Goal: Transaction & Acquisition: Purchase product/service

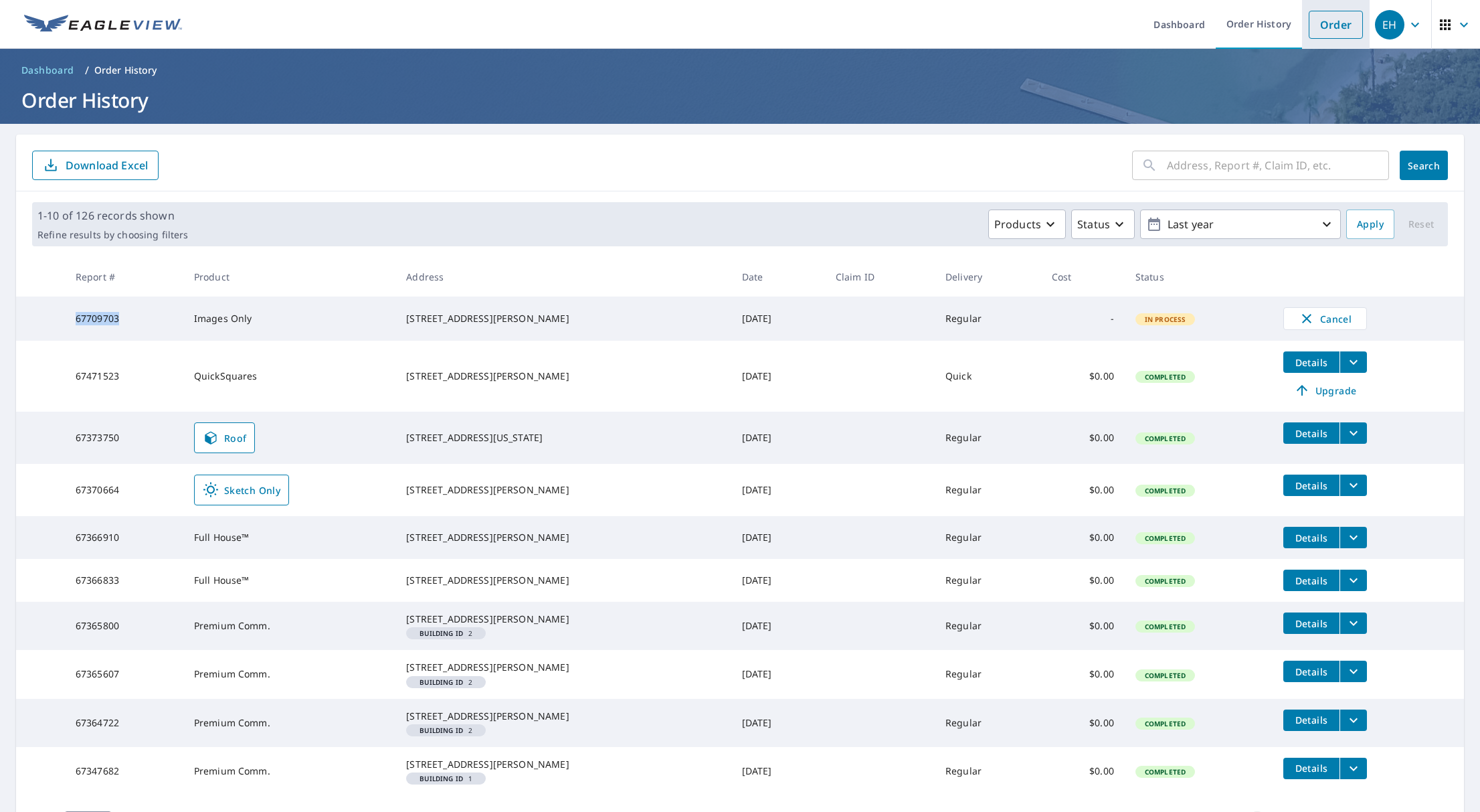
click at [1315, 18] on link "Order" at bounding box center [1335, 25] width 54 height 28
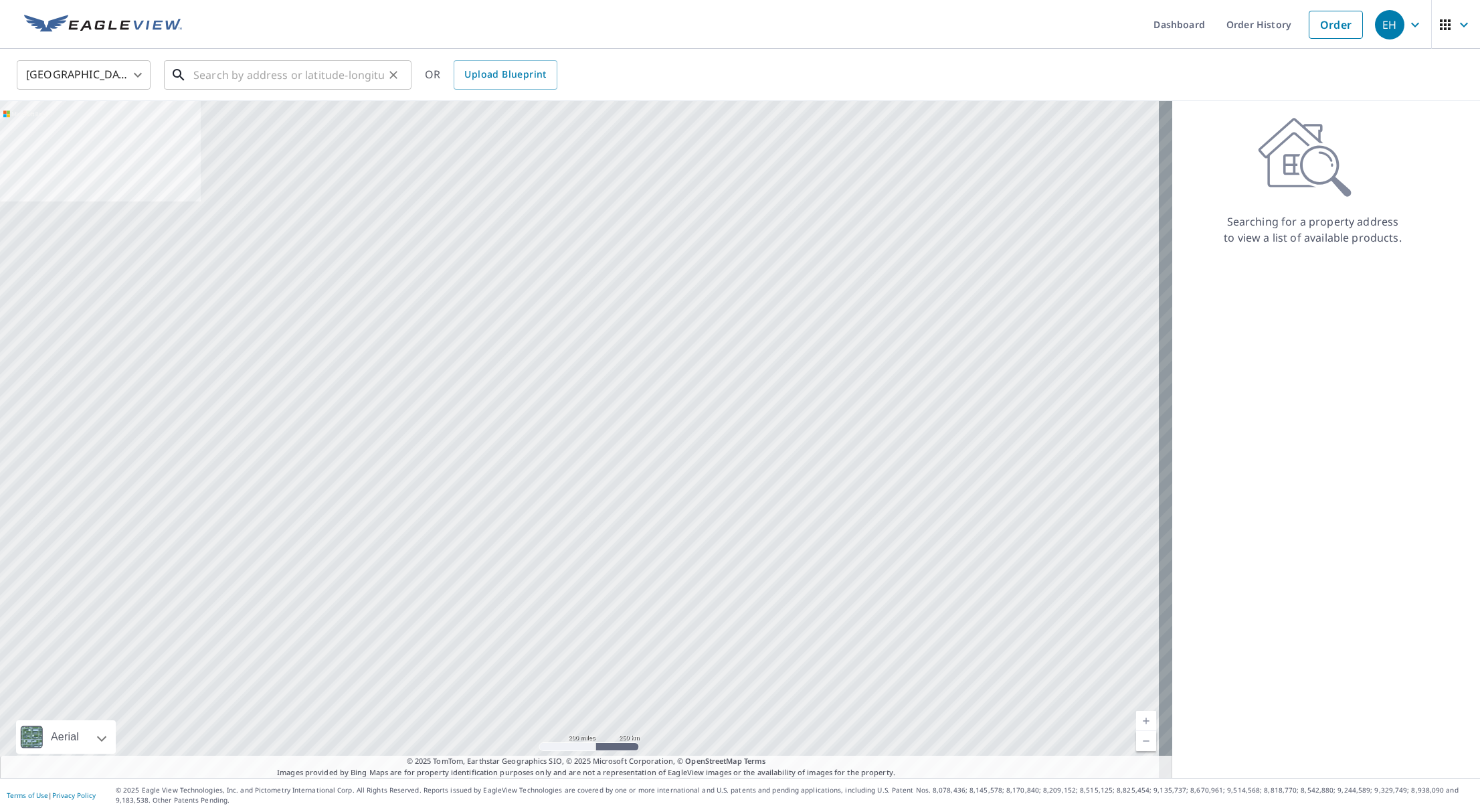
click at [261, 69] on input "text" at bounding box center [289, 75] width 190 height 38
paste input "[STREET_ADDRESS][PERSON_NAME]"
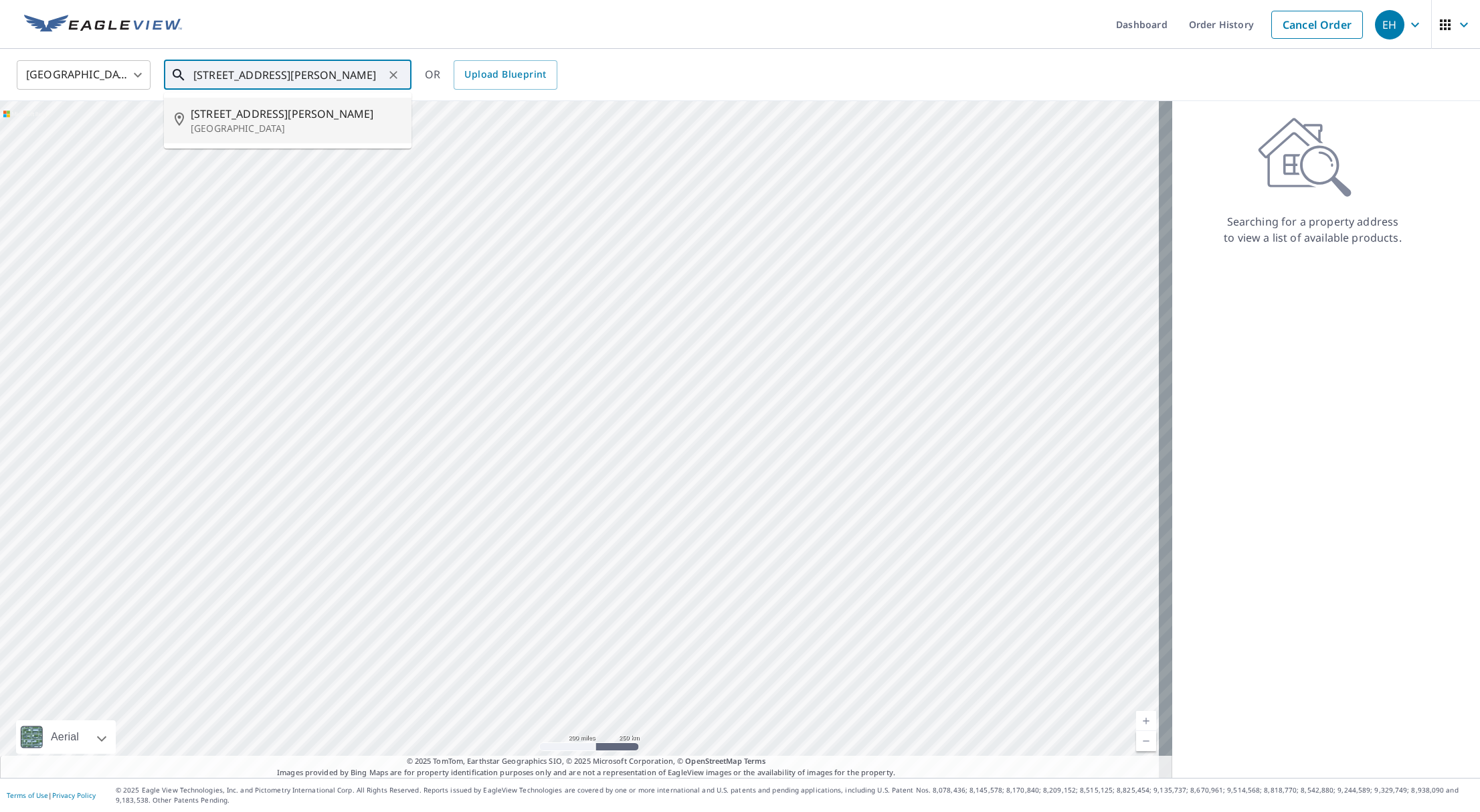
click at [326, 118] on span "[STREET_ADDRESS][PERSON_NAME]" at bounding box center [295, 114] width 210 height 16
type input "[STREET_ADDRESS][PERSON_NAME]"
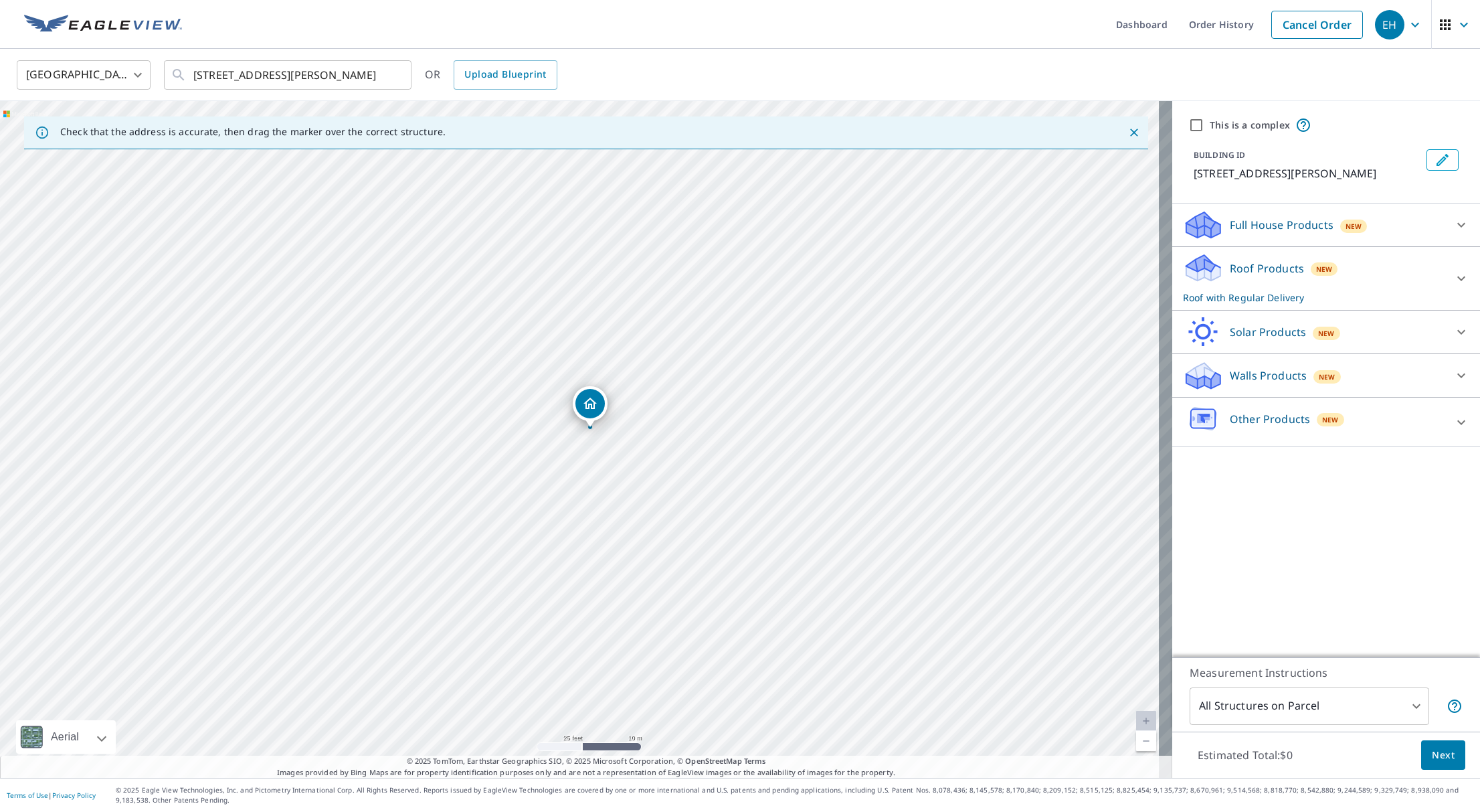
click at [1230, 275] on p "Roof Products" at bounding box center [1267, 269] width 75 height 16
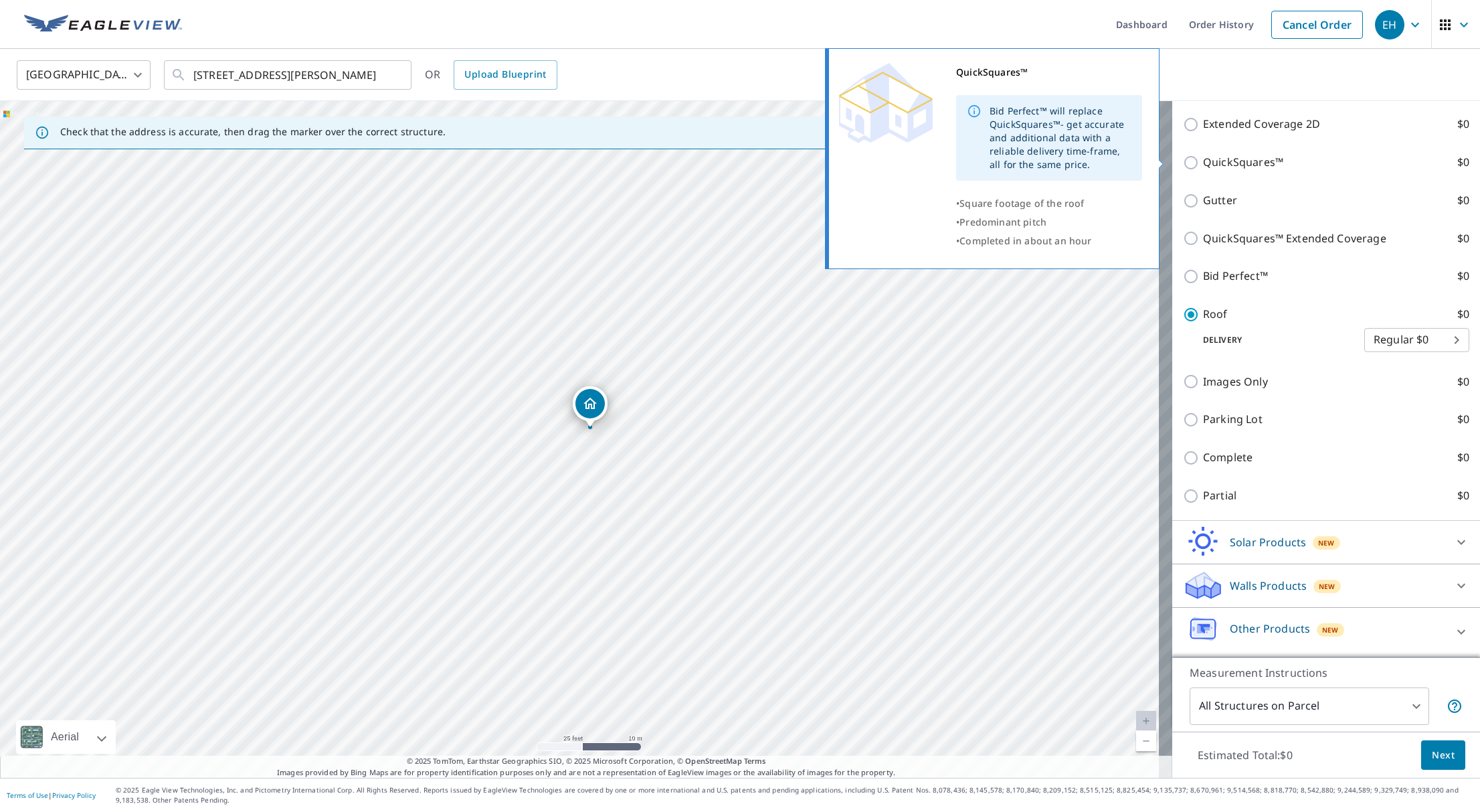
scroll to position [279, 0]
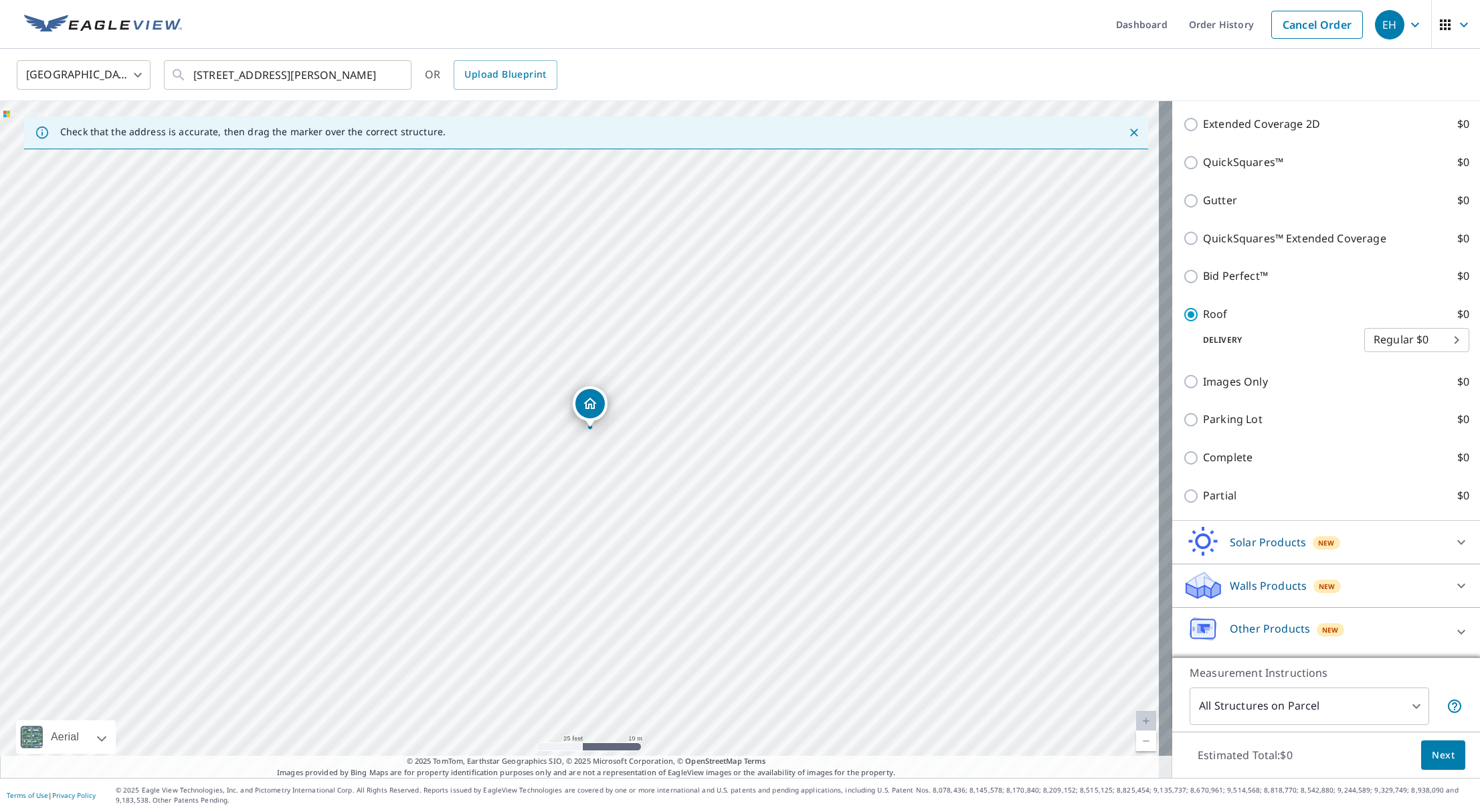
click at [1289, 578] on p "Walls Products" at bounding box center [1268, 585] width 77 height 16
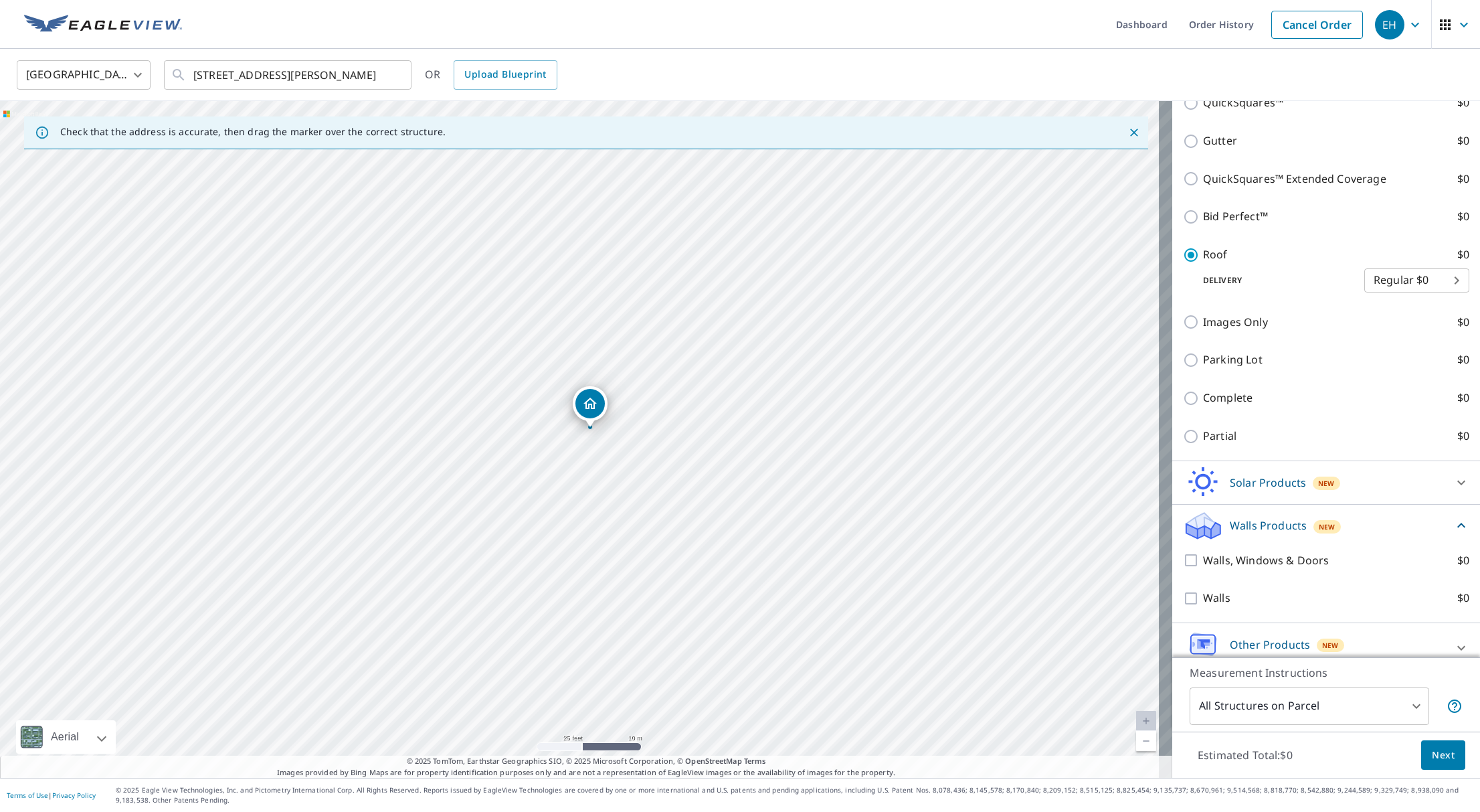
scroll to position [354, 0]
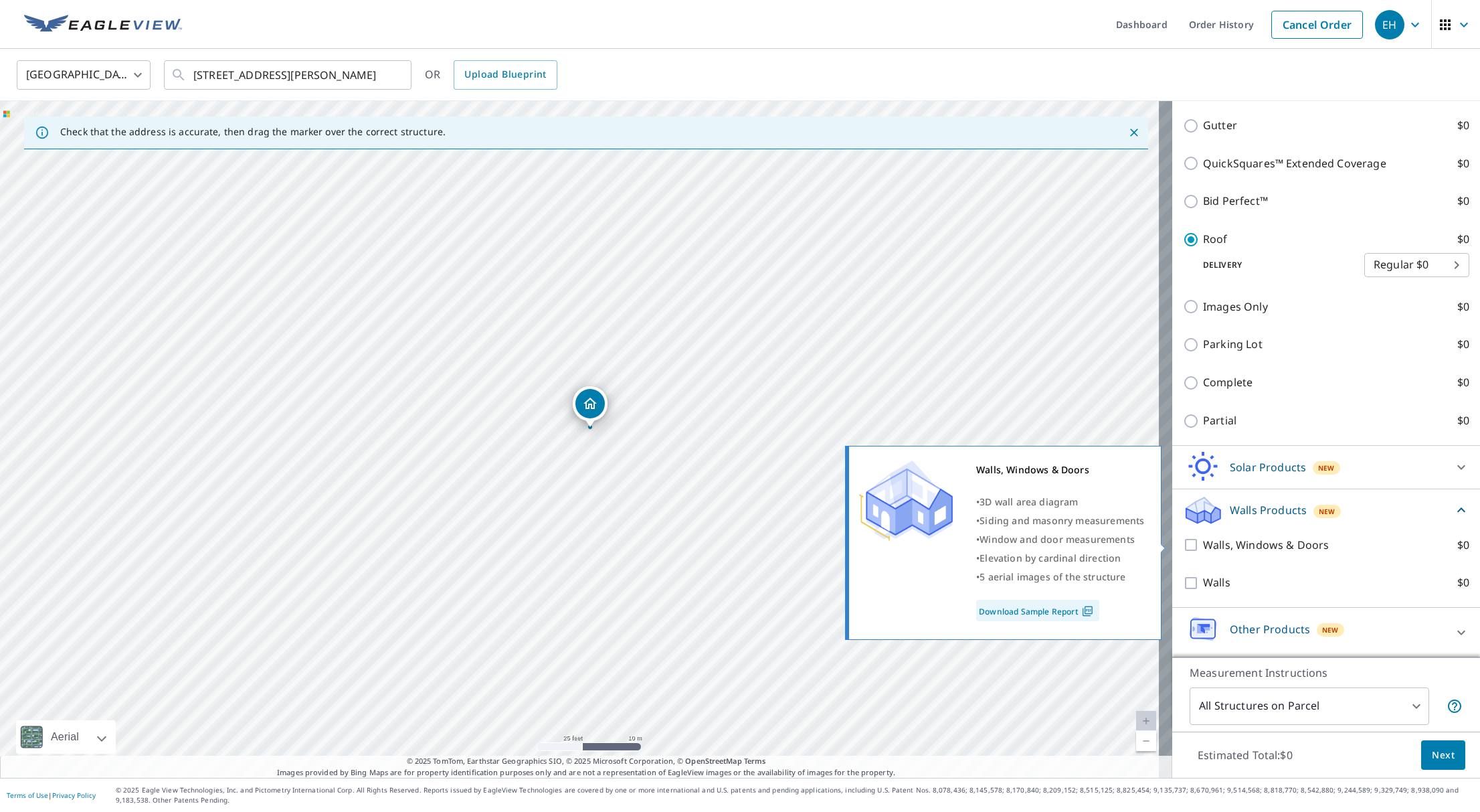
click at [1183, 546] on input "Walls, Windows & Doors $0" at bounding box center [1193, 545] width 20 height 16
checkbox input "true"
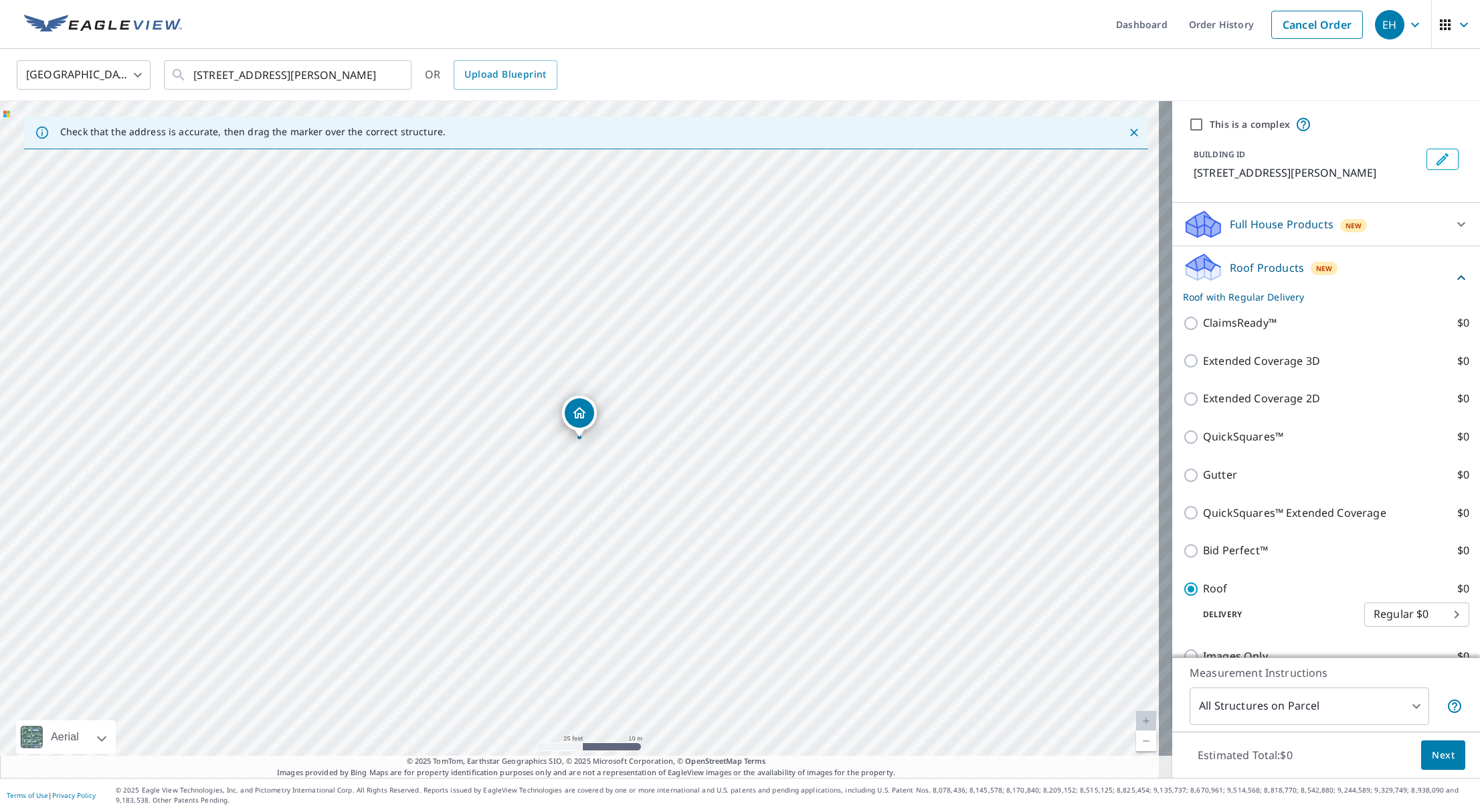
scroll to position [0, 0]
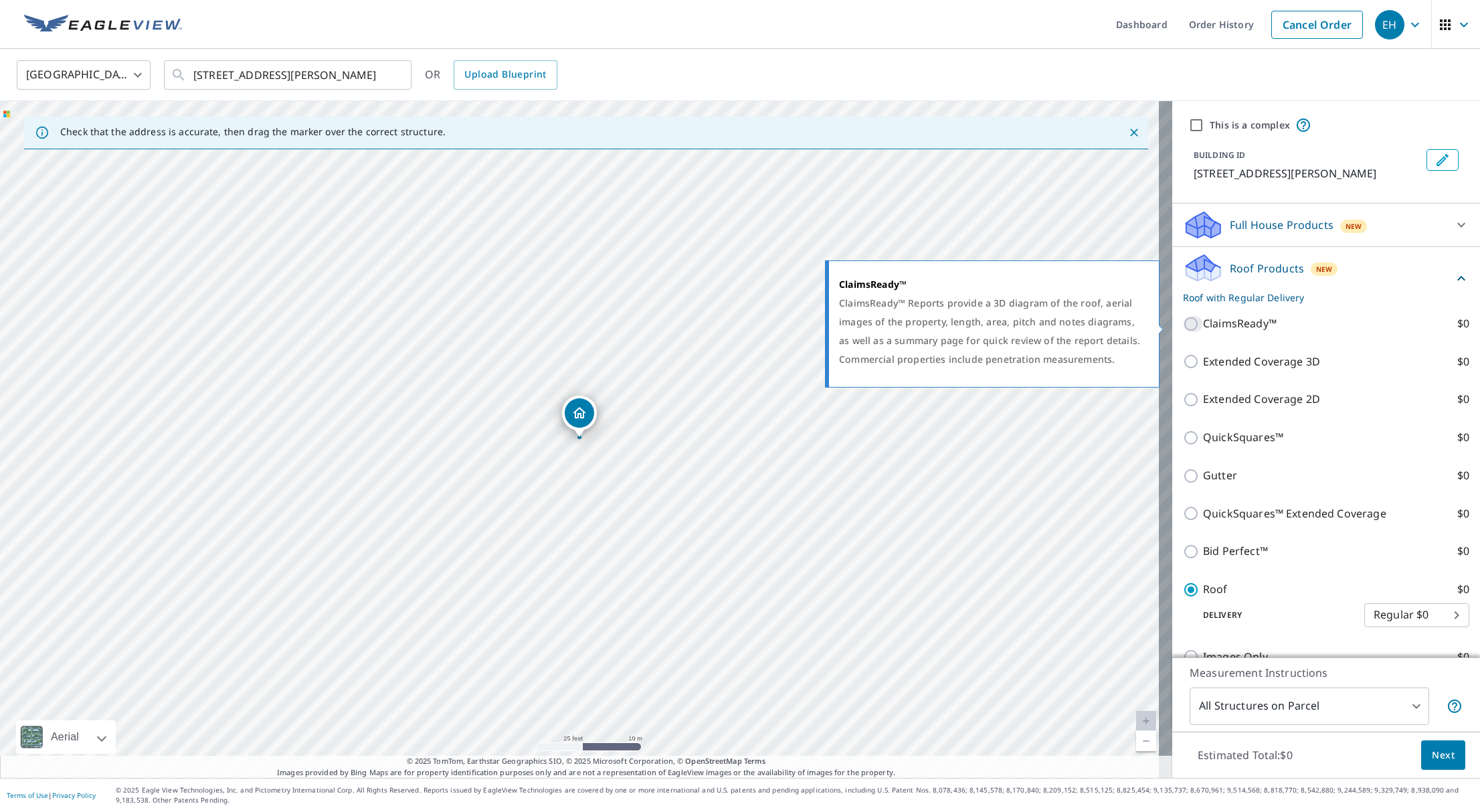
click at [1183, 326] on input "ClaimsReady™ $0" at bounding box center [1193, 324] width 20 height 16
checkbox input "true"
checkbox input "false"
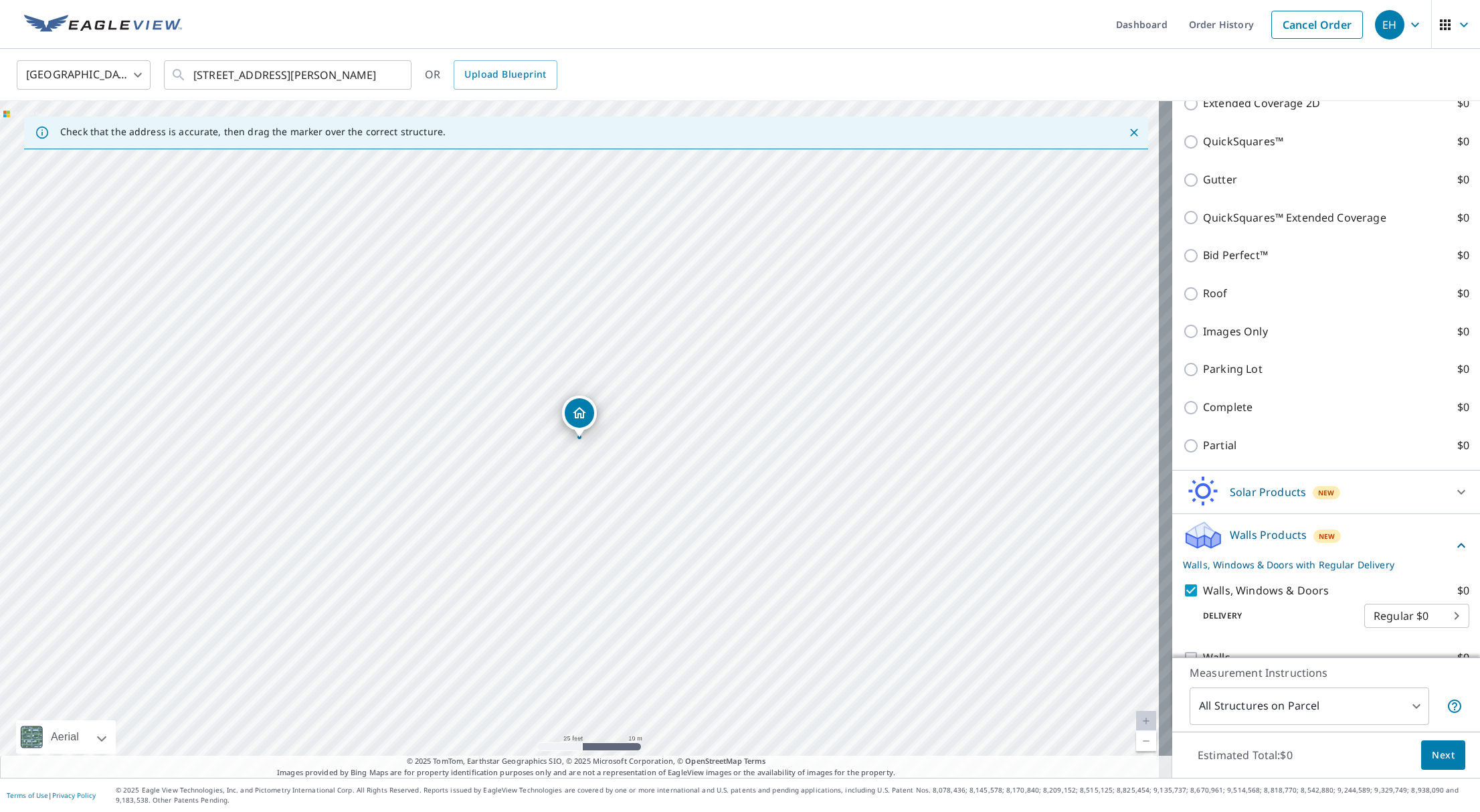
scroll to position [440, 0]
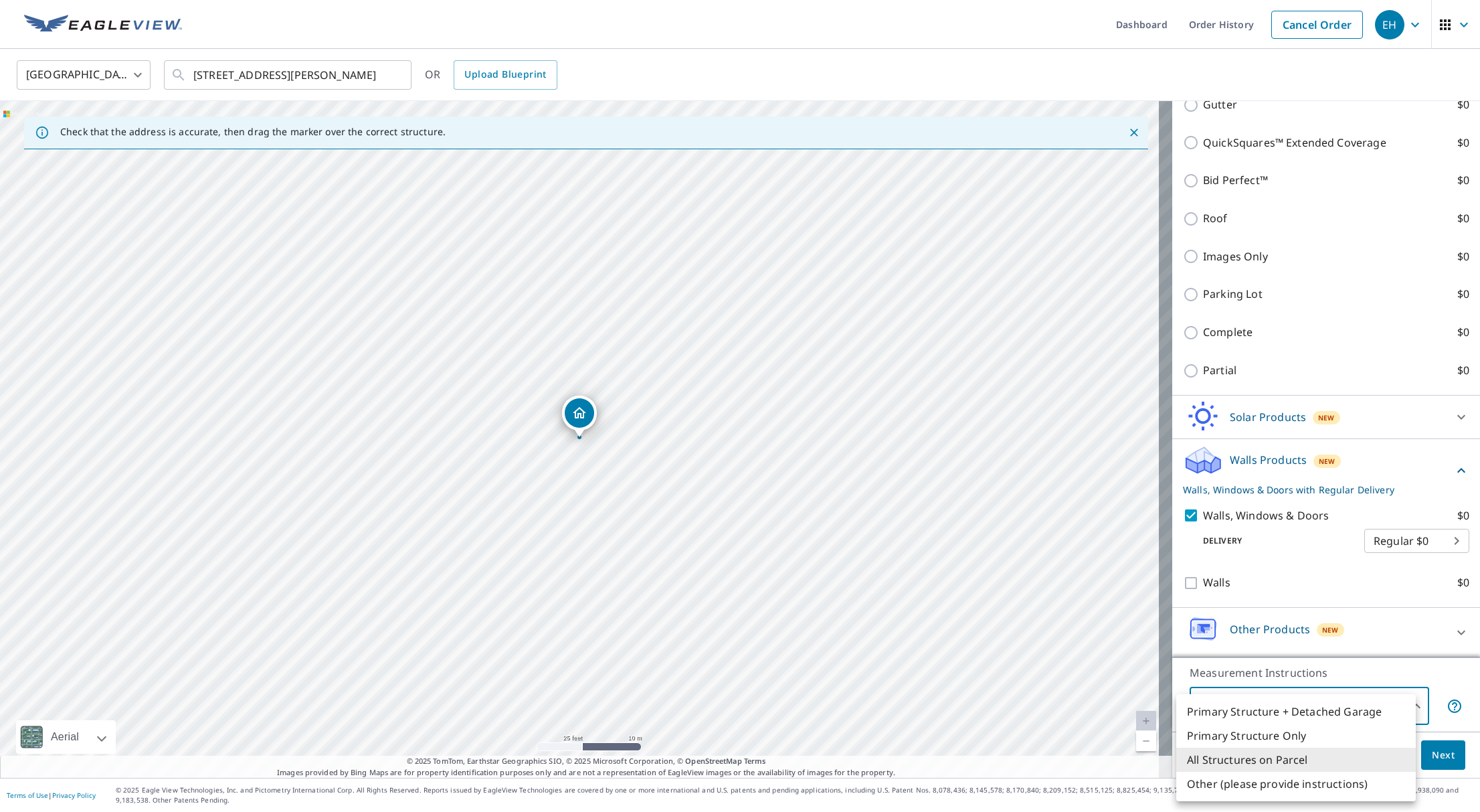
click at [1388, 709] on body "EH EH Dashboard Order History Cancel Order EH United States [GEOGRAPHIC_DATA] ​…" at bounding box center [740, 406] width 1480 height 812
click at [1317, 737] on li "Primary Structure Only" at bounding box center [1296, 735] width 240 height 24
type input "2"
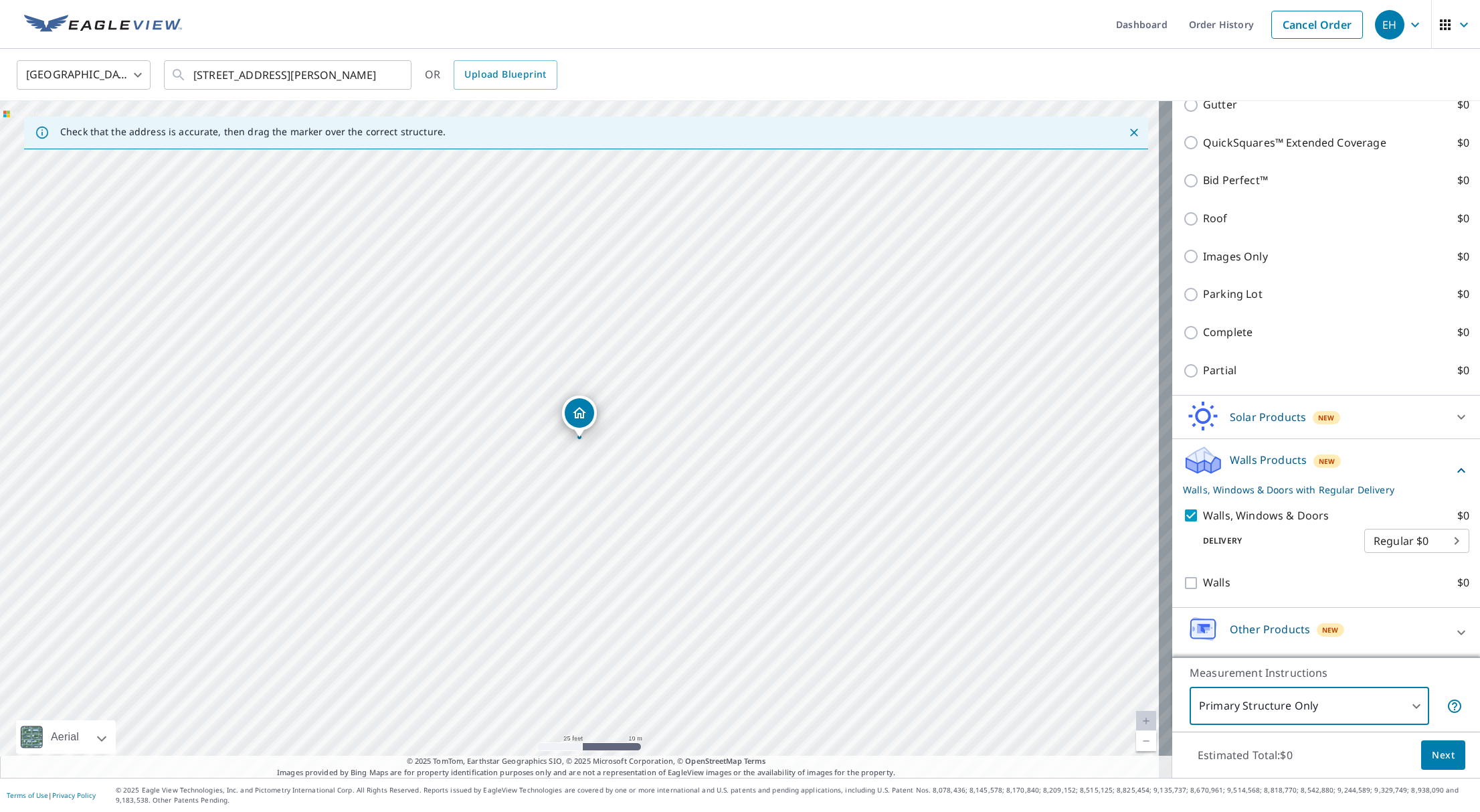
click at [1432, 758] on span "Next" at bounding box center [1443, 755] width 23 height 17
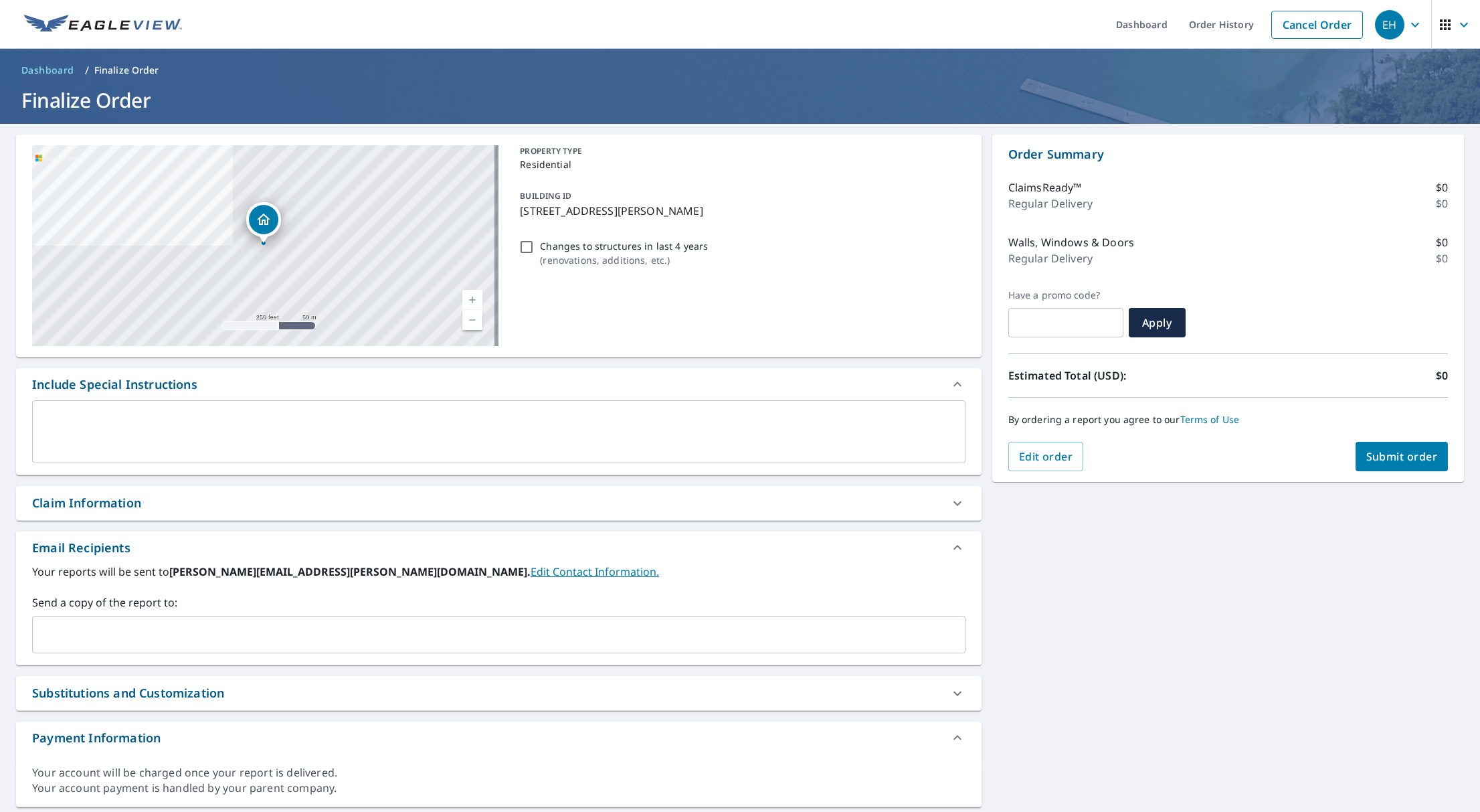
click at [1396, 461] on span "Submit order" at bounding box center [1402, 456] width 72 height 15
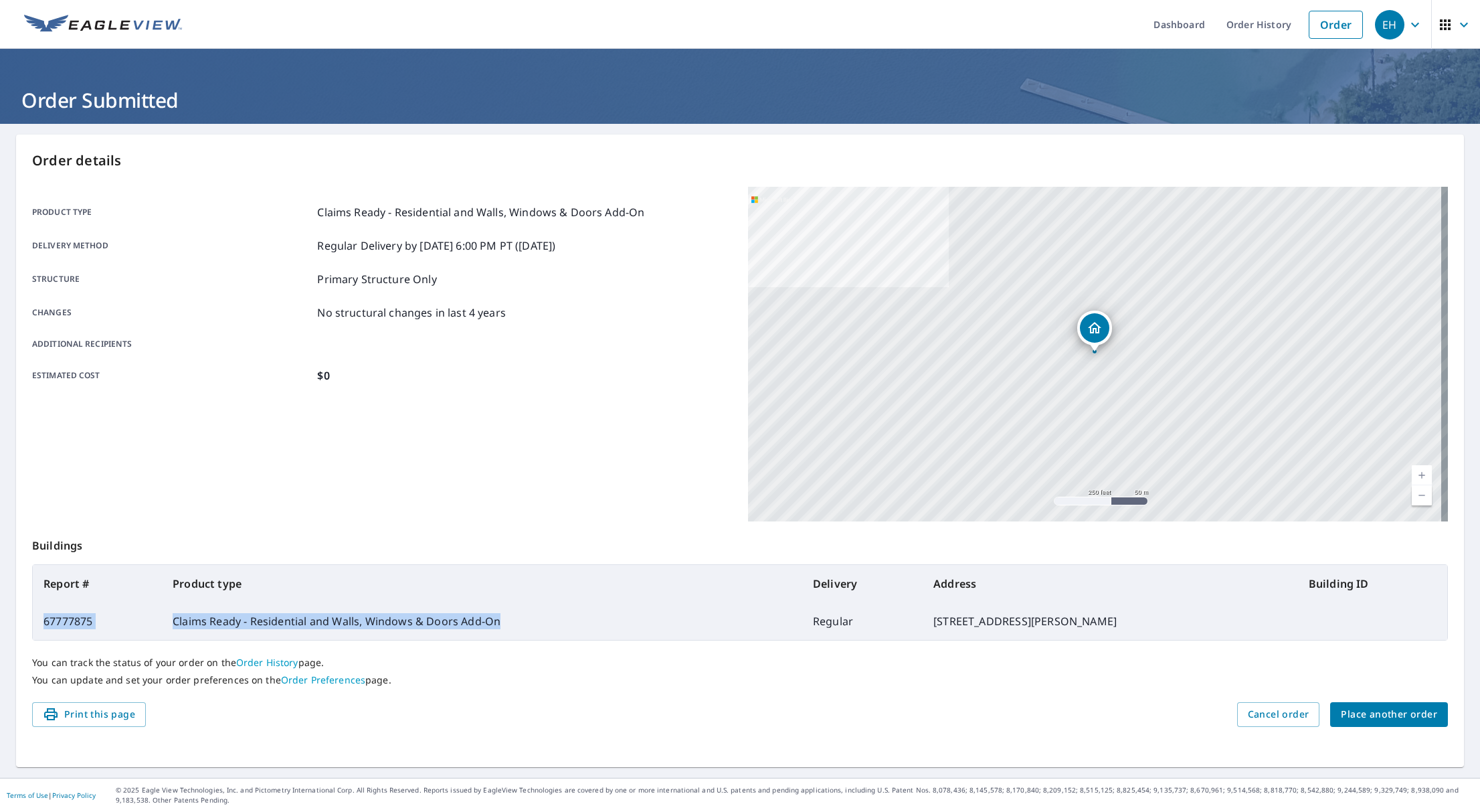
drag, startPoint x: 509, startPoint y: 622, endPoint x: 39, endPoint y: 622, distance: 470.0
click at [39, 622] on tr "67777875 Claims Ready - Residential and Walls, Windows & Doors Add-On Regular […" at bounding box center [740, 621] width 1414 height 38
copy tr "67777875 Claims Ready - Residential and Walls, Windows & Doors Add-On"
click at [78, 622] on td "67777875" at bounding box center [97, 621] width 129 height 38
